Goal: Information Seeking & Learning: Understand process/instructions

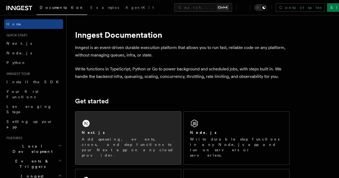
click at [116, 136] on div "Next.js Add queueing, events, crons, and step functions to your Next app on any…" at bounding box center [128, 138] width 106 height 53
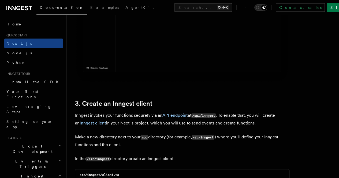
scroll to position [563, 0]
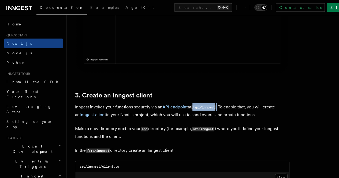
drag, startPoint x: 194, startPoint y: 103, endPoint x: 219, endPoint y: 102, distance: 24.9
click at [219, 103] on p "Inngest invokes your functions securely via an API endpoint at /api/inngest . T…" at bounding box center [182, 110] width 214 height 15
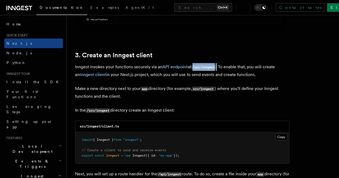
scroll to position [616, 0]
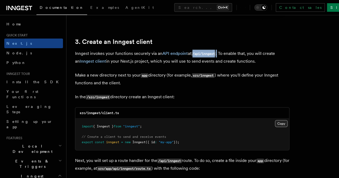
click at [275, 120] on button "Copy Copied" at bounding box center [281, 123] width 13 height 7
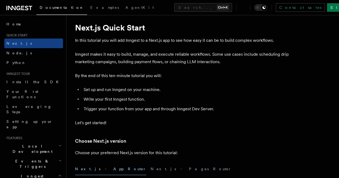
scroll to position [0, 0]
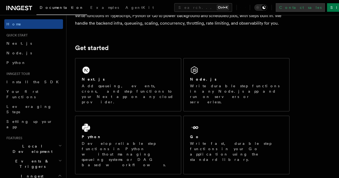
scroll to position [54, 0]
